Goal: Check status: Check status

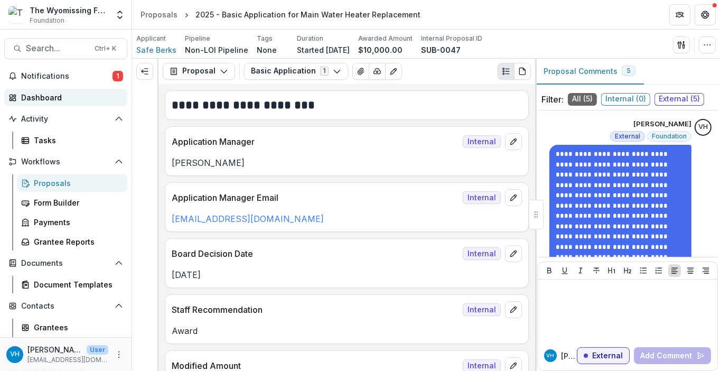
scroll to position [788, 0]
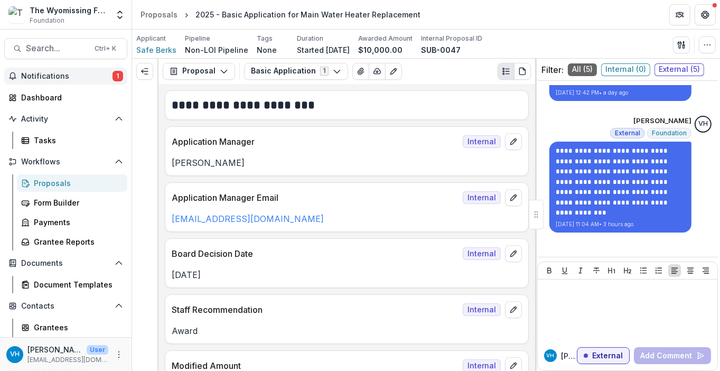
click at [91, 74] on span "Notifications" at bounding box center [66, 76] width 91 height 9
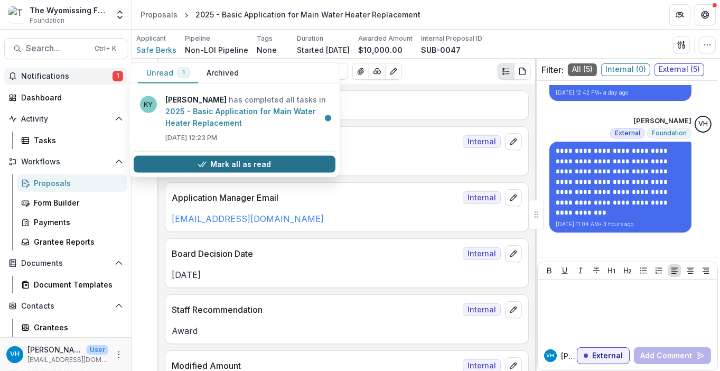
click at [210, 162] on button "Mark all as read" at bounding box center [235, 164] width 202 height 17
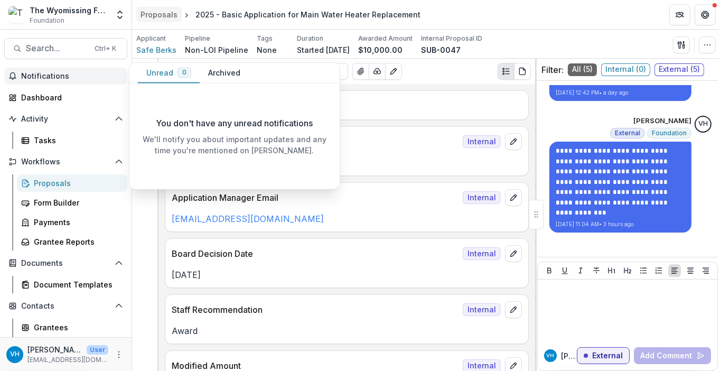
click at [149, 12] on div "Proposals" at bounding box center [158, 14] width 37 height 11
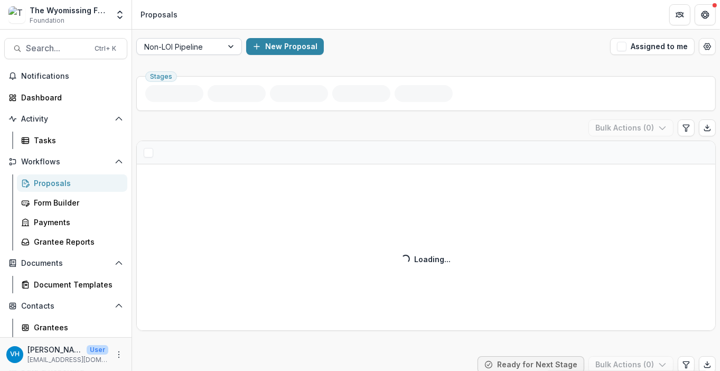
click at [222, 50] on div at bounding box center [231, 47] width 19 height 16
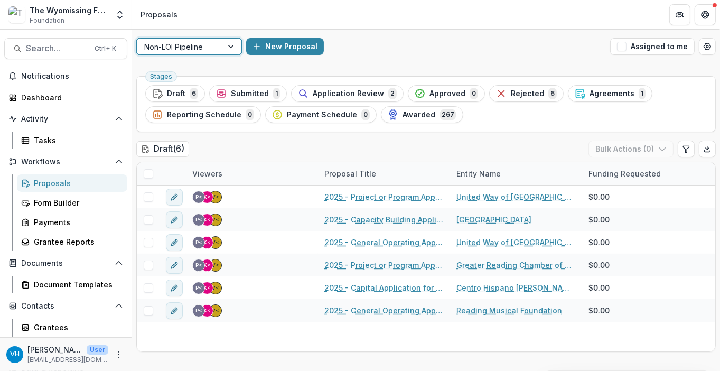
click at [222, 50] on div at bounding box center [231, 47] width 19 height 16
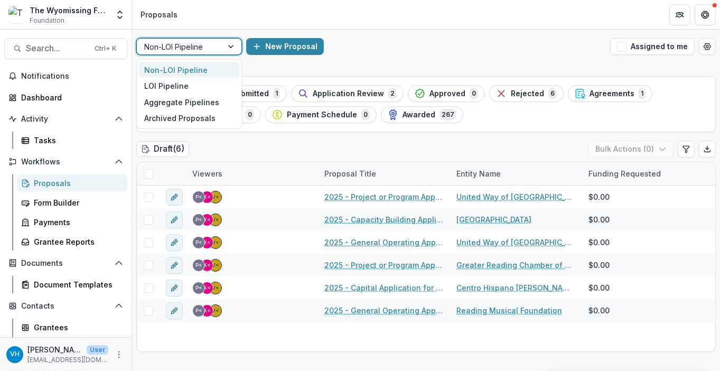
click at [222, 50] on div at bounding box center [231, 47] width 19 height 16
click at [215, 80] on div "LOI Pipeline" at bounding box center [189, 86] width 100 height 16
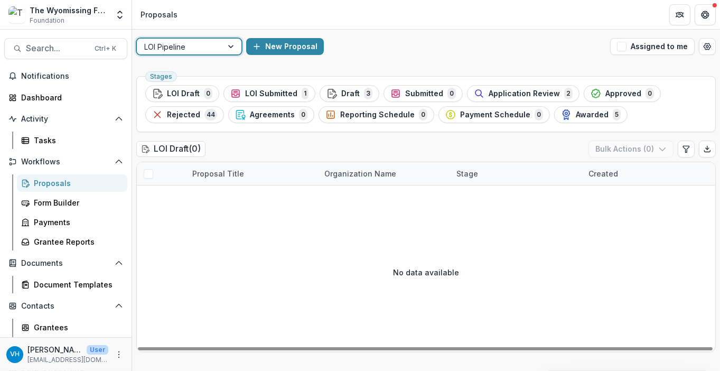
click at [192, 46] on div at bounding box center [179, 46] width 71 height 13
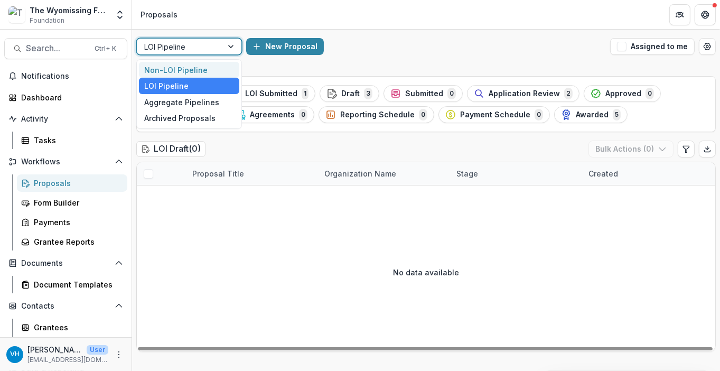
click at [185, 71] on div "Non-LOI Pipeline" at bounding box center [189, 70] width 100 height 16
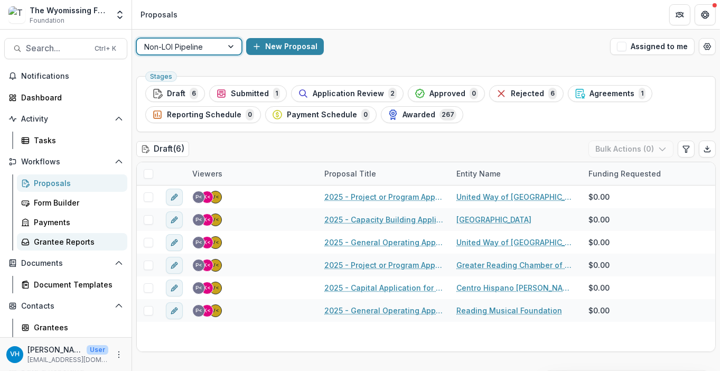
drag, startPoint x: 71, startPoint y: 242, endPoint x: 86, endPoint y: 239, distance: 15.6
click at [71, 242] on div "Grantee Reports" at bounding box center [76, 241] width 85 height 11
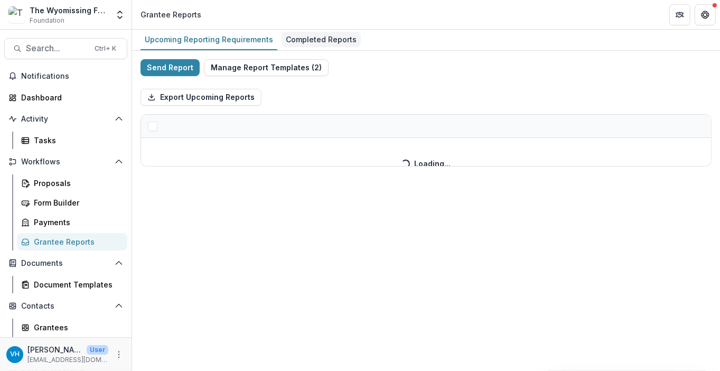
click at [315, 35] on div "Completed Reports" at bounding box center [320, 39] width 79 height 15
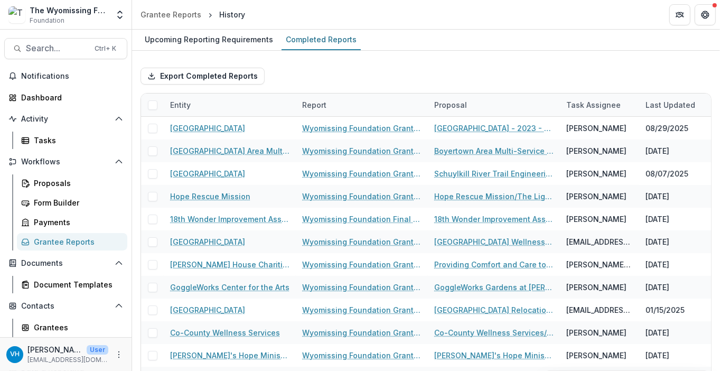
click at [420, 73] on div "Export Completed Reports" at bounding box center [425, 76] width 571 height 34
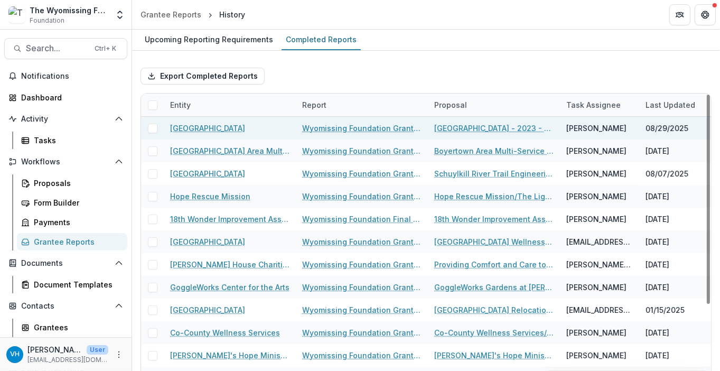
click at [475, 131] on link "[GEOGRAPHIC_DATA] - 2023 - Project or Program Application" at bounding box center [493, 127] width 119 height 11
click at [393, 129] on link "Wyomissing Foundation Grant Report" at bounding box center [361, 127] width 119 height 11
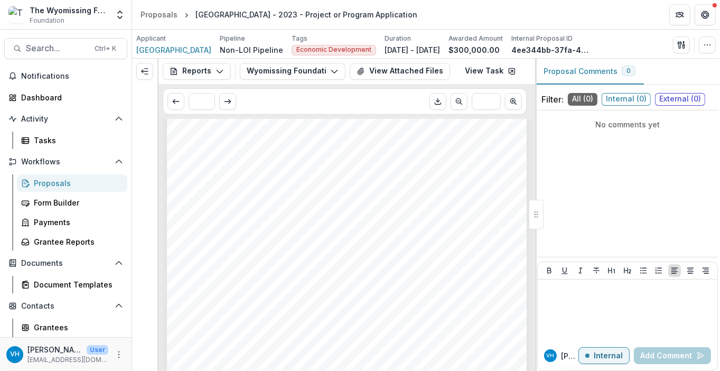
scroll to position [211, 0]
click at [326, 181] on span "engaged citizens; and ethical leaders with moral courage." at bounding box center [280, 178] width 184 height 7
click at [361, 138] on span "[GEOGRAPHIC_DATA] is an independent, nonprofit, [DEMOGRAPHIC_DATA] institution.…" at bounding box center [402, 139] width 428 height 7
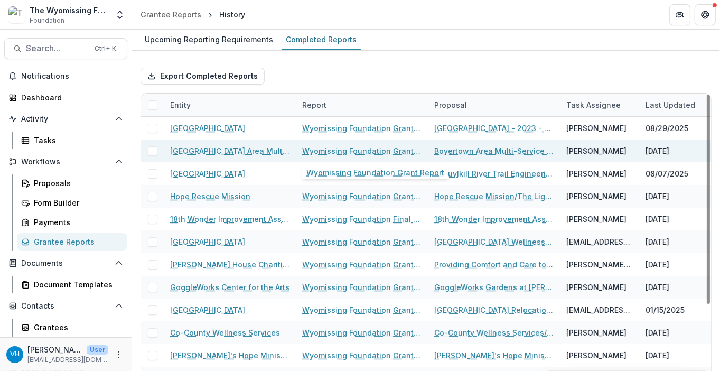
click at [382, 152] on link "Wyomissing Foundation Grant Report" at bounding box center [361, 150] width 119 height 11
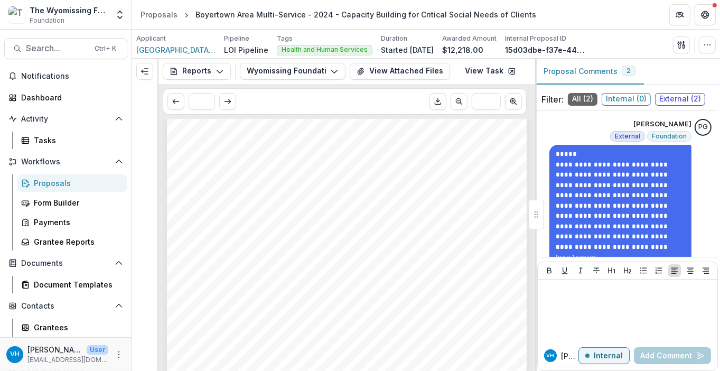
scroll to position [158, 0]
click at [318, 73] on button "Wyomissing Foundation Grant Report" at bounding box center [293, 71] width 106 height 17
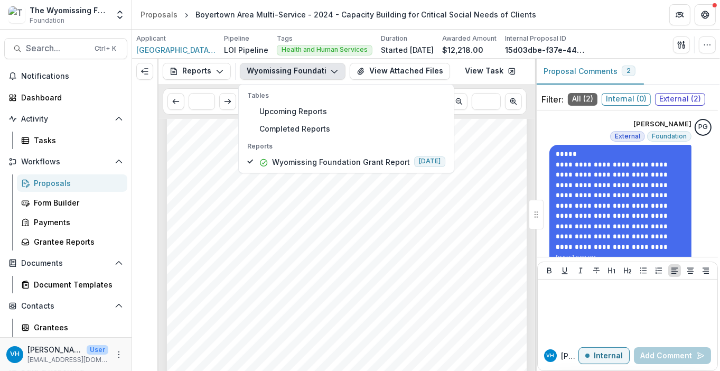
click at [318, 73] on button "Wyomissing Foundation Grant Report" at bounding box center [293, 71] width 106 height 17
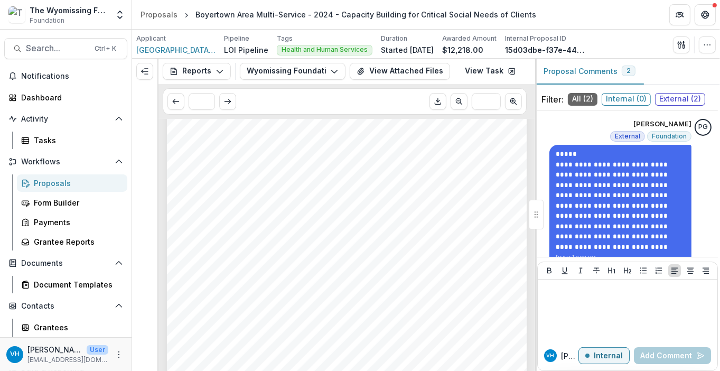
click at [277, 148] on span "Please describe how the funded project/program/purpose fits into the" at bounding box center [328, 143] width 280 height 8
click at [80, 185] on div "Proposals" at bounding box center [76, 182] width 85 height 11
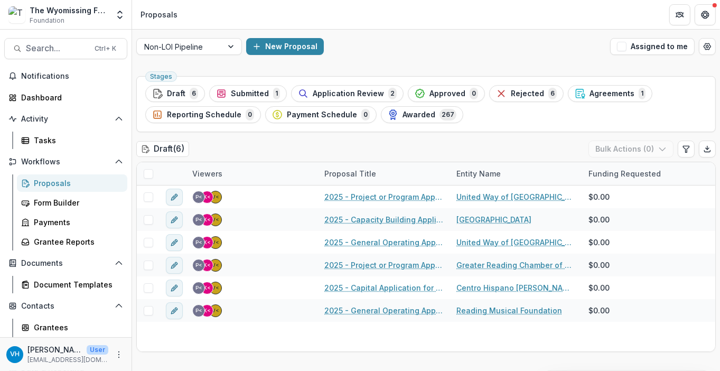
drag, startPoint x: 146, startPoint y: 360, endPoint x: 149, endPoint y: 365, distance: 5.7
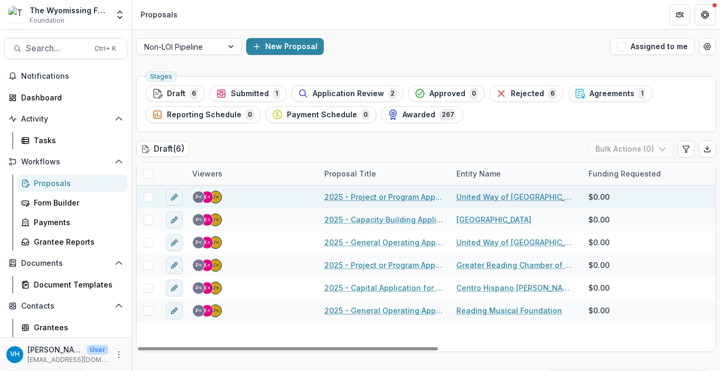
drag, startPoint x: 169, startPoint y: 351, endPoint x: 470, endPoint y: 188, distance: 342.0
